Goal: Information Seeking & Learning: Learn about a topic

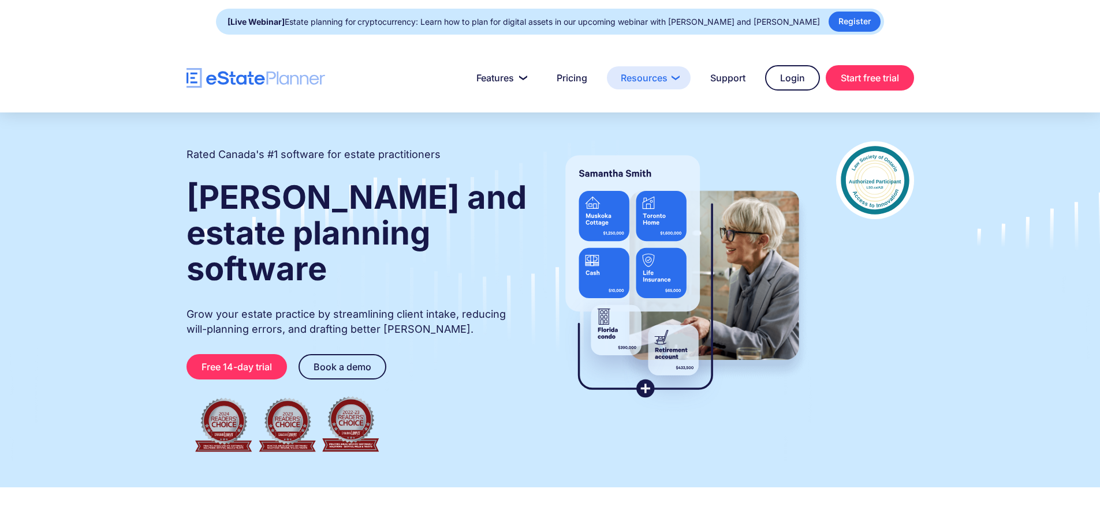
click at [672, 74] on link "Resources" at bounding box center [649, 77] width 84 height 23
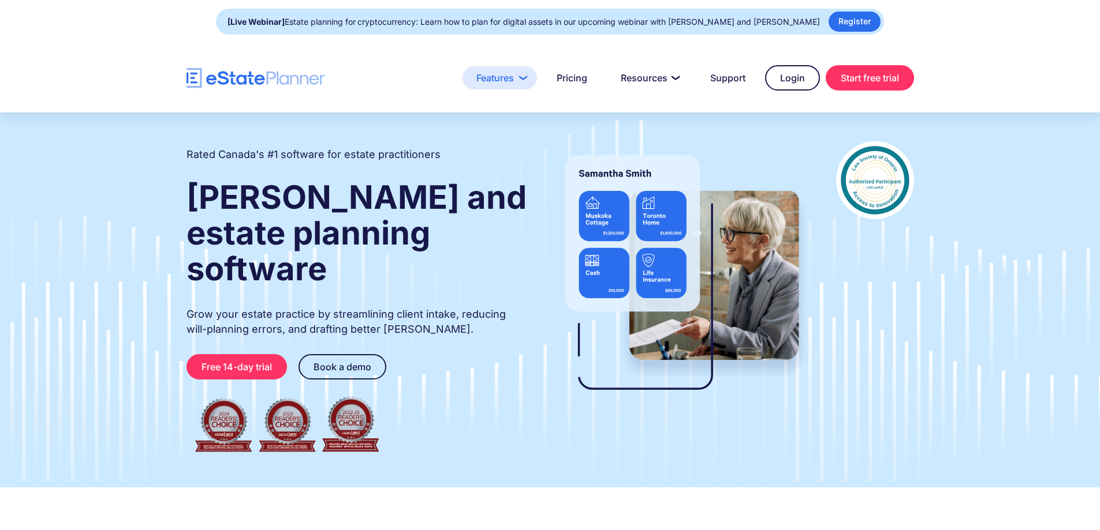
click at [519, 81] on link "Features" at bounding box center [499, 77] width 74 height 23
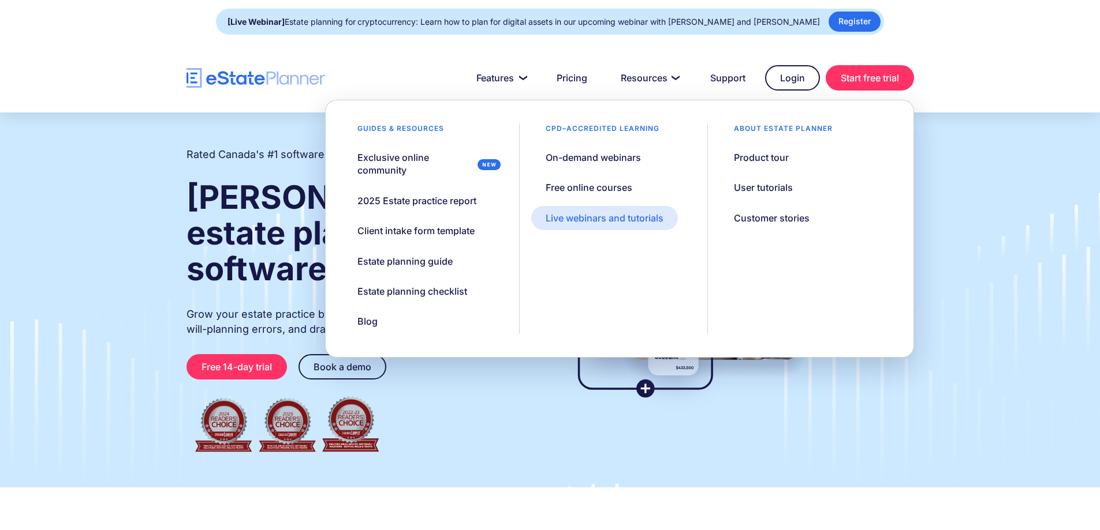
click at [655, 216] on div "Live webinars and tutorials" at bounding box center [604, 218] width 118 height 13
